Goal: Check status: Check status

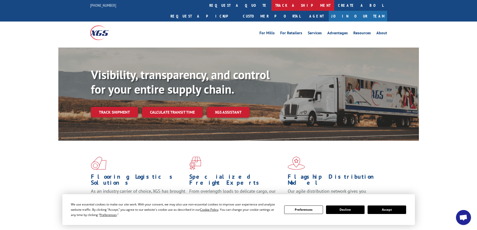
click at [271, 7] on link "track a shipment" at bounding box center [302, 5] width 63 height 11
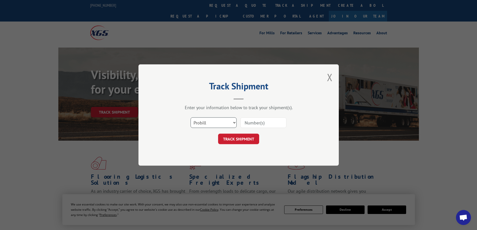
click at [235, 122] on select "Select category... Probill BOL PO" at bounding box center [213, 122] width 46 height 11
select select "bol"
click at [190, 117] on select "Select category... Probill BOL PO" at bounding box center [213, 122] width 46 height 11
paste input "50868463"
type input "50868463"
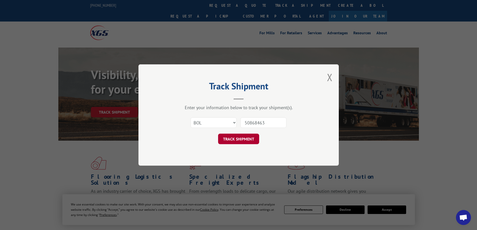
click at [236, 140] on button "TRACK SHIPMENT" at bounding box center [238, 139] width 41 height 11
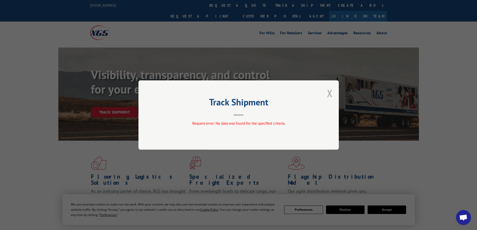
click at [329, 93] on button "Close modal" at bounding box center [330, 93] width 6 height 13
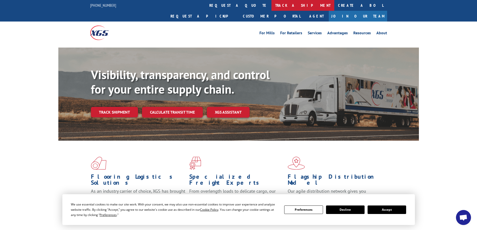
click at [271, 7] on link "track a shipment" at bounding box center [302, 5] width 63 height 11
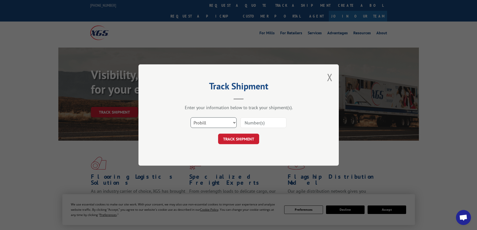
click at [233, 122] on select "Select category... Probill BOL PO" at bounding box center [213, 122] width 46 height 11
select select "po"
click at [190, 117] on select "Select category... Probill BOL PO" at bounding box center [213, 122] width 46 height 11
click at [252, 122] on input at bounding box center [263, 122] width 46 height 11
type input "10470"
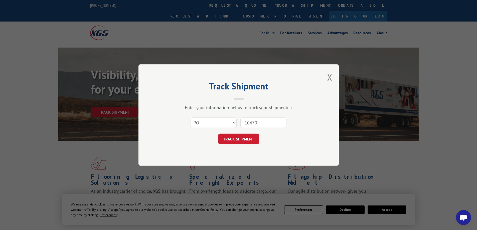
click button "TRACK SHIPMENT" at bounding box center [238, 139] width 41 height 11
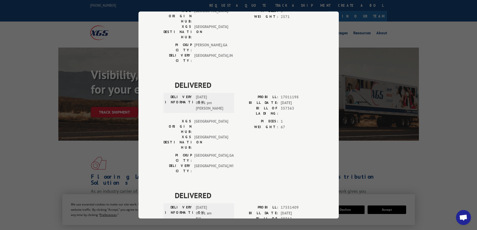
scroll to position [1086, 0]
